Goal: Find specific page/section: Find specific page/section

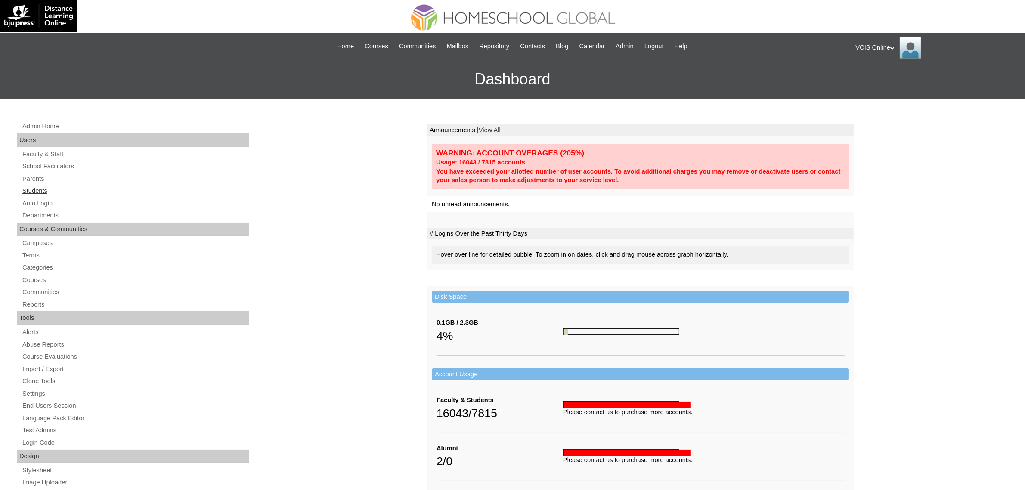
click at [33, 186] on link "Students" at bounding box center [136, 191] width 228 height 11
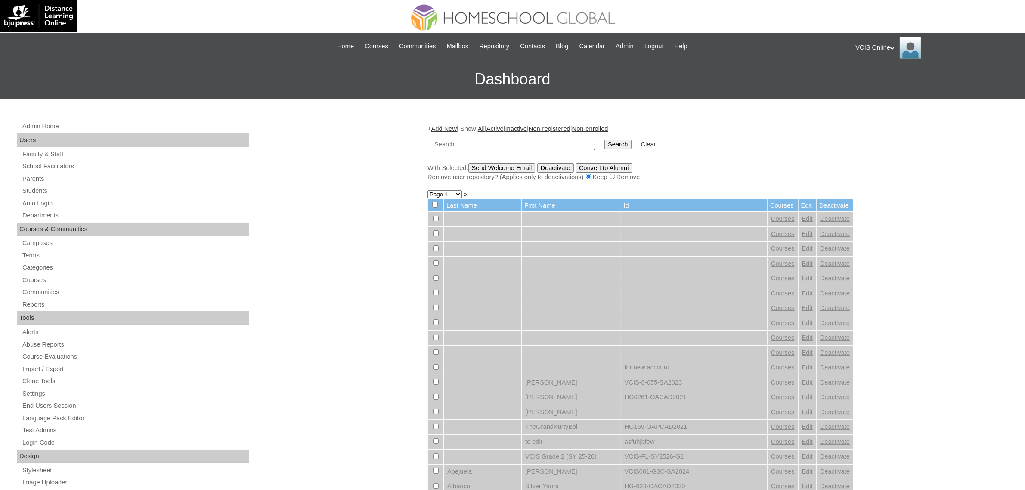
click at [515, 147] on input "text" at bounding box center [514, 145] width 162 height 12
type input "[PERSON_NAME]"
click at [605, 140] on input "Search" at bounding box center [618, 144] width 27 height 9
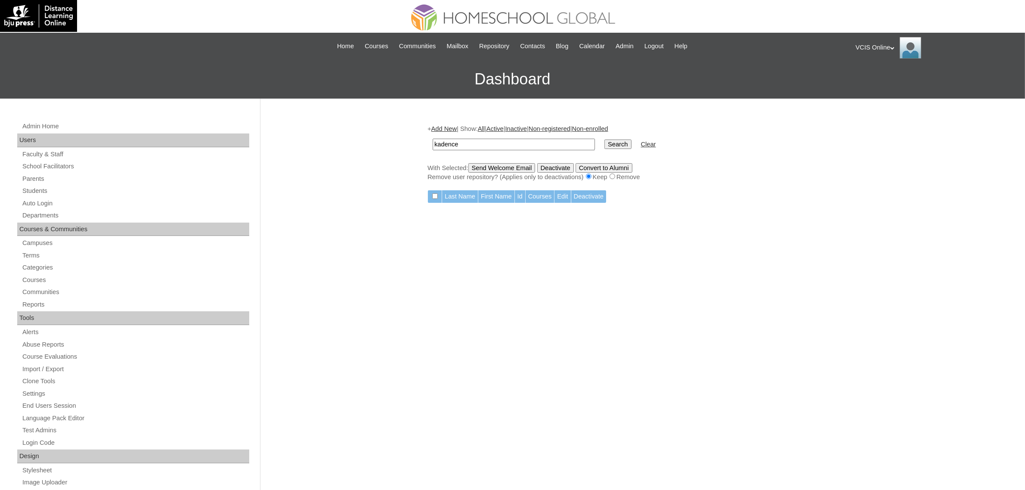
type input "kadence"
click at [605, 140] on input "Search" at bounding box center [618, 144] width 27 height 9
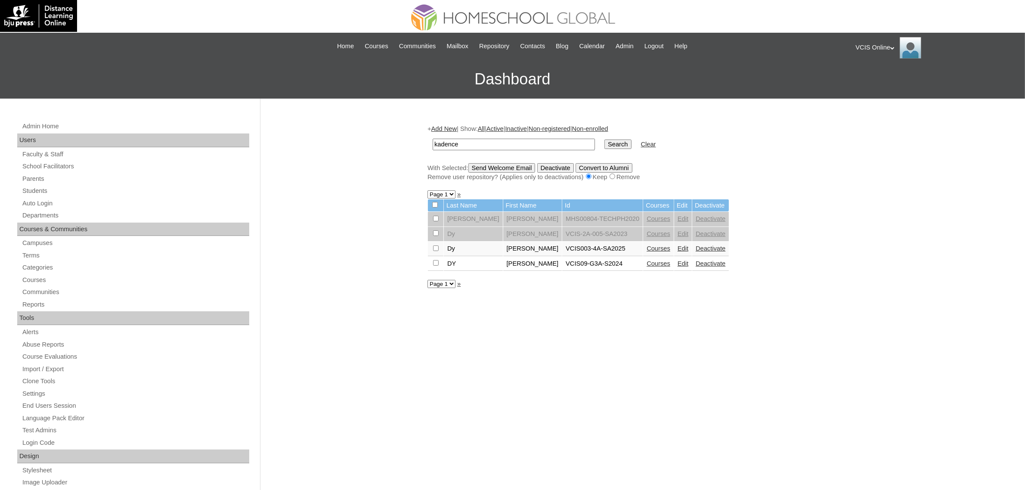
click at [647, 245] on link "Courses" at bounding box center [659, 248] width 24 height 7
